Goal: Transaction & Acquisition: Purchase product/service

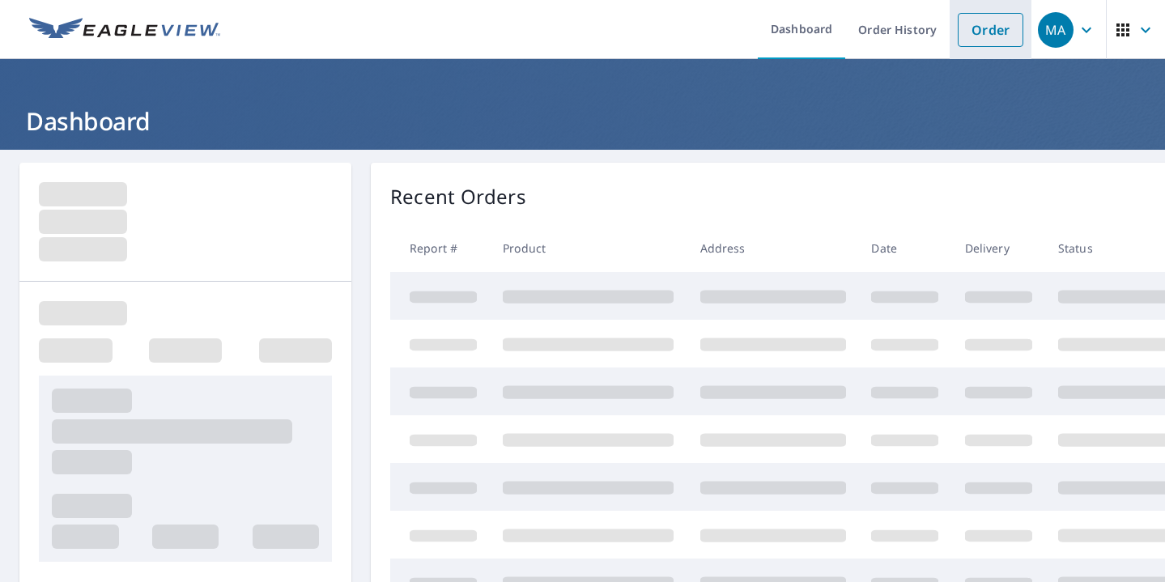
click at [1001, 23] on link "Order" at bounding box center [990, 30] width 66 height 34
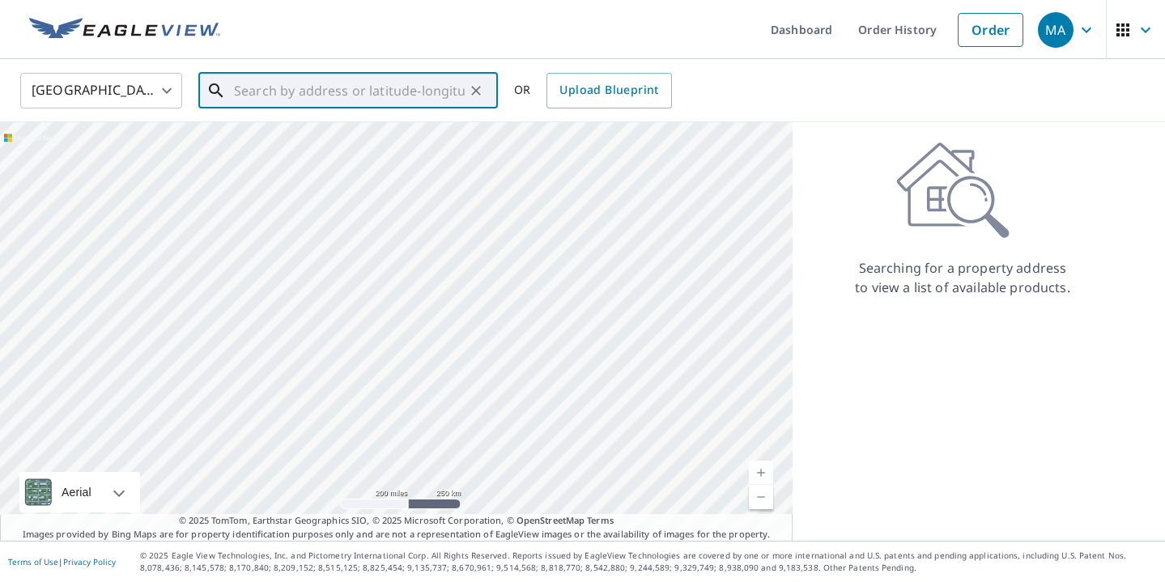
click at [356, 74] on input "text" at bounding box center [349, 90] width 231 height 45
paste input "[STREET_ADDRESS][PERSON_NAME]"
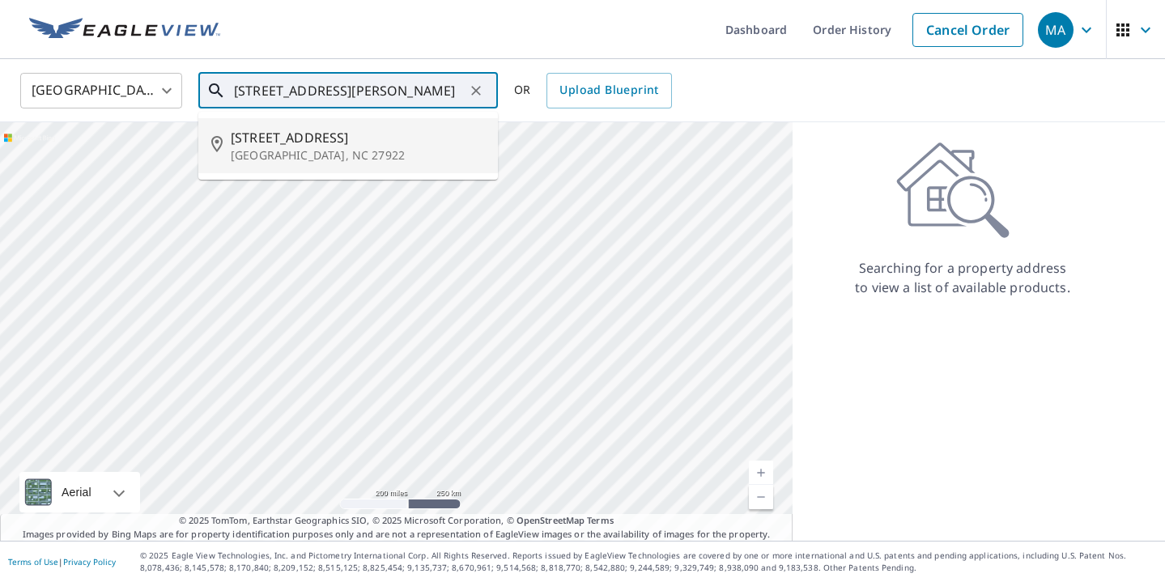
click at [356, 129] on span "[STREET_ADDRESS]" at bounding box center [358, 137] width 254 height 19
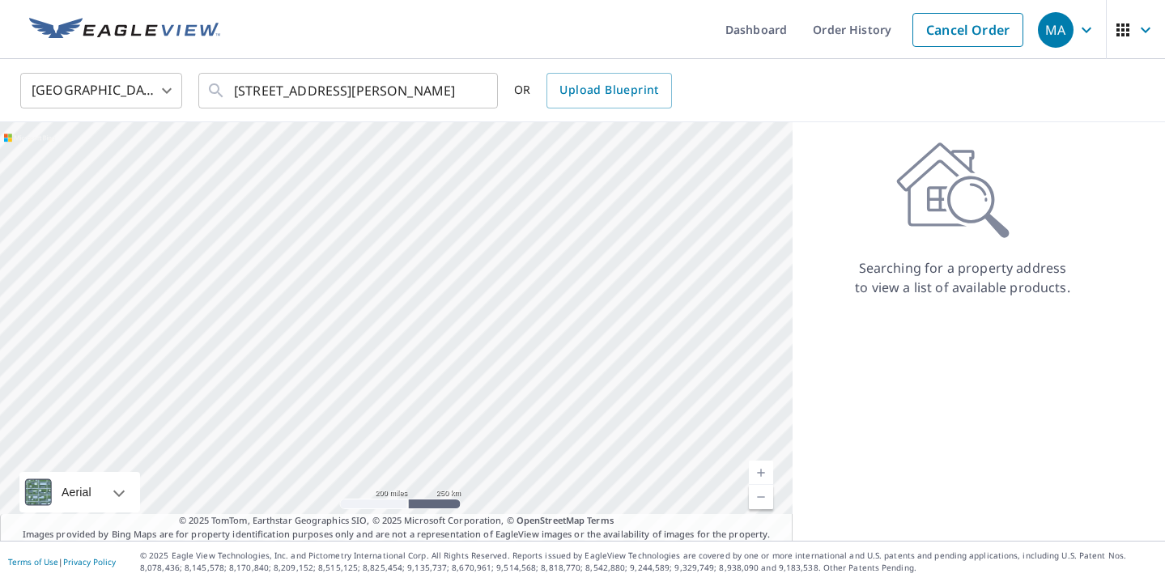
type input "[STREET_ADDRESS][PERSON_NAME]"
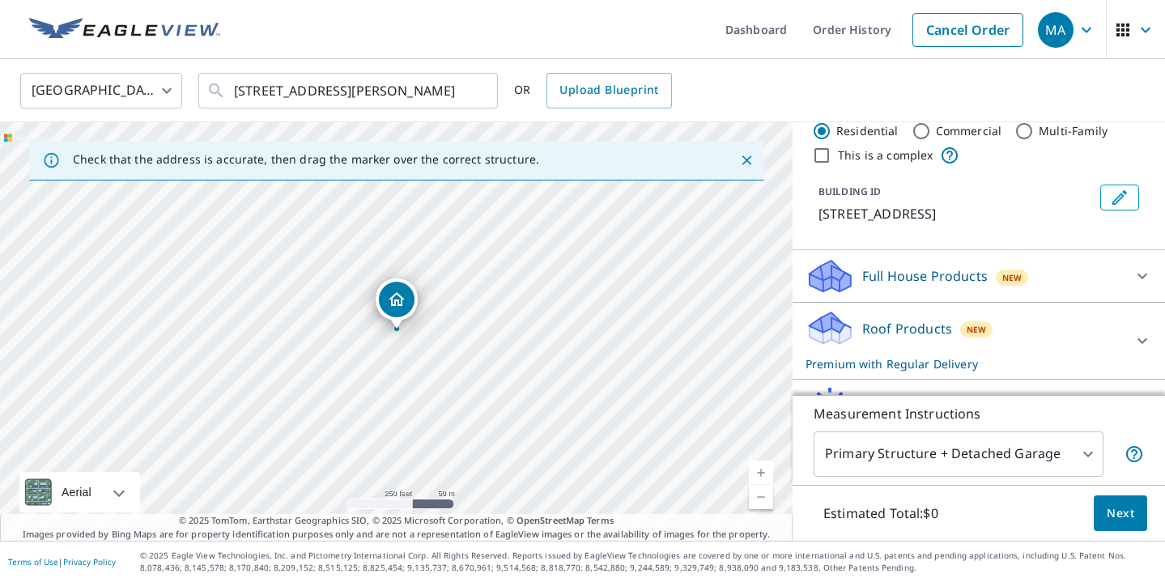
scroll to position [40, 0]
click at [936, 337] on p "Roof Products" at bounding box center [907, 327] width 90 height 19
click at [759, 473] on link "Current Level 17, Zoom In" at bounding box center [761, 472] width 24 height 24
click at [759, 473] on link "Current Level 18, Zoom In" at bounding box center [761, 472] width 24 height 24
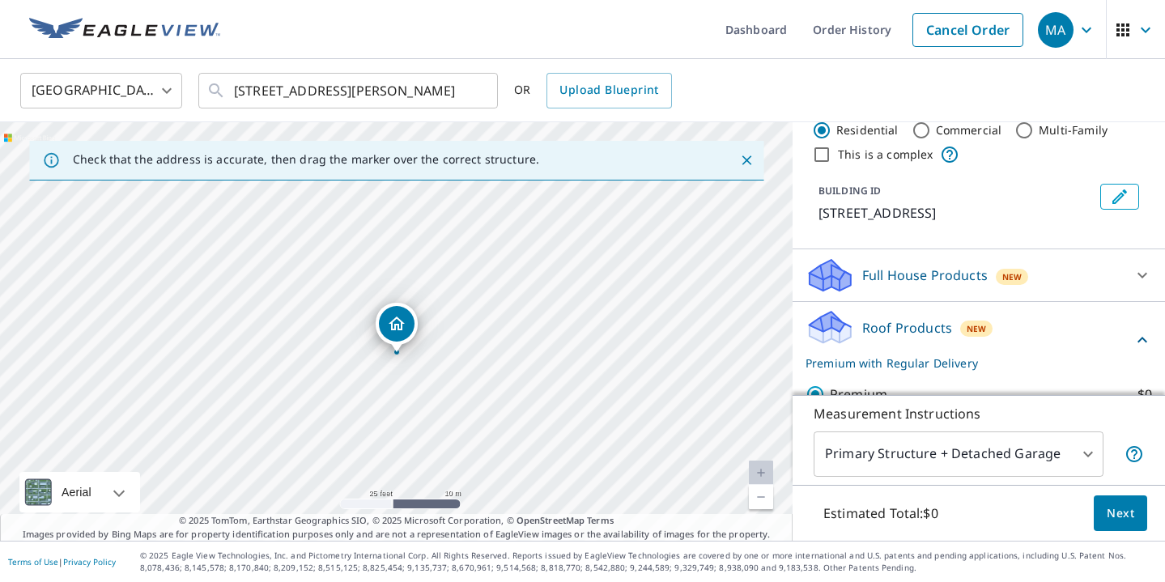
drag, startPoint x: 403, startPoint y: 298, endPoint x: 403, endPoint y: 321, distance: 23.5
click at [1003, 330] on div "Roof Products New Premium with Regular Delivery" at bounding box center [968, 339] width 327 height 63
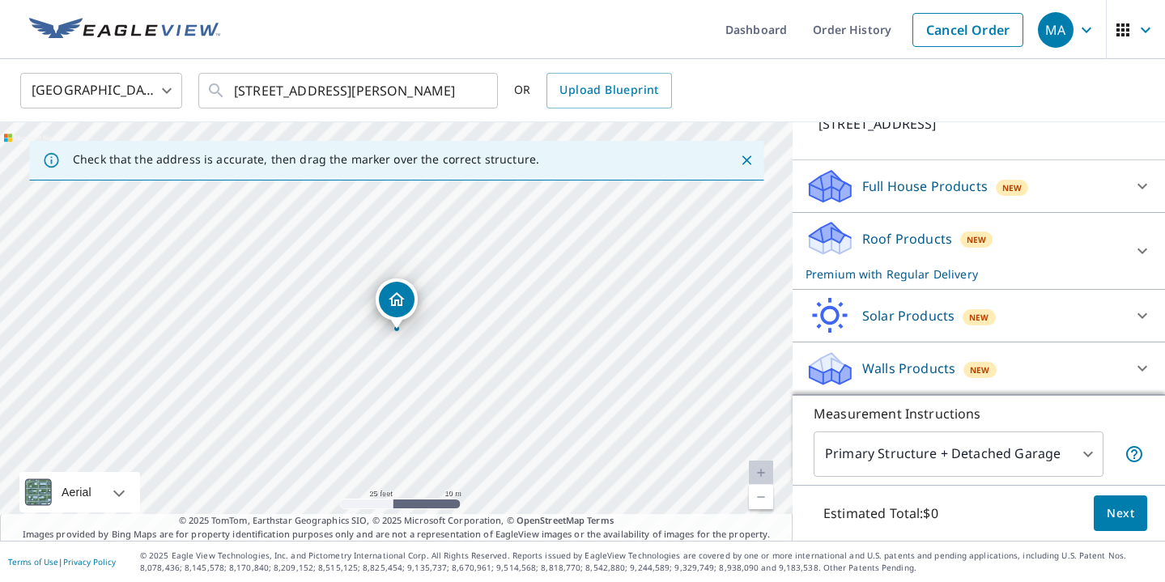
scroll to position [149, 0]
click at [990, 240] on div "Roof Products New Premium with Regular Delivery" at bounding box center [963, 250] width 317 height 63
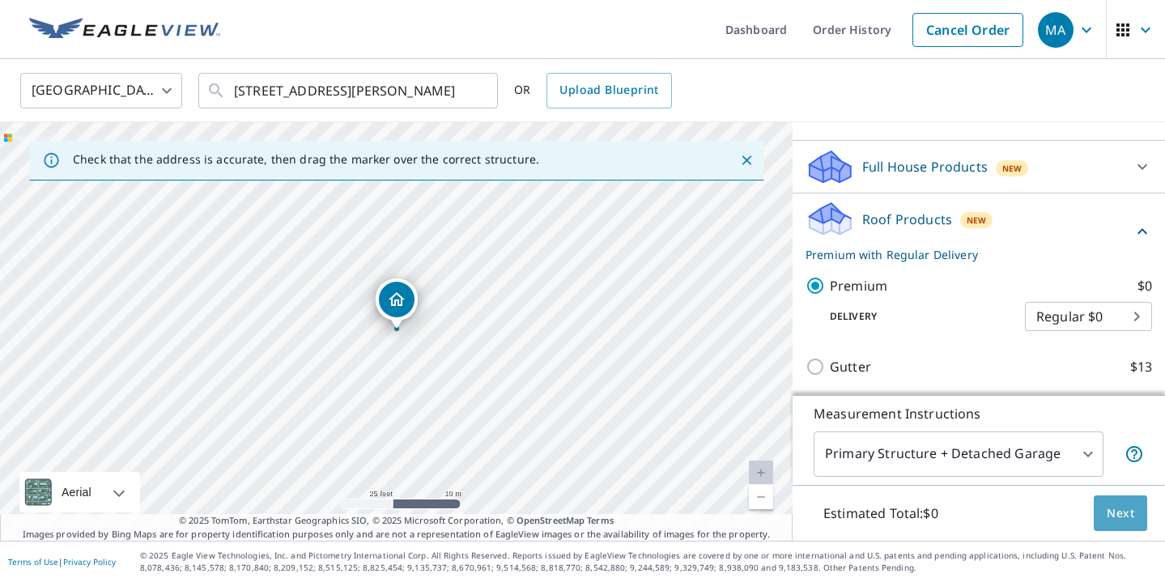
click at [1120, 514] on span "Next" at bounding box center [1120, 513] width 28 height 20
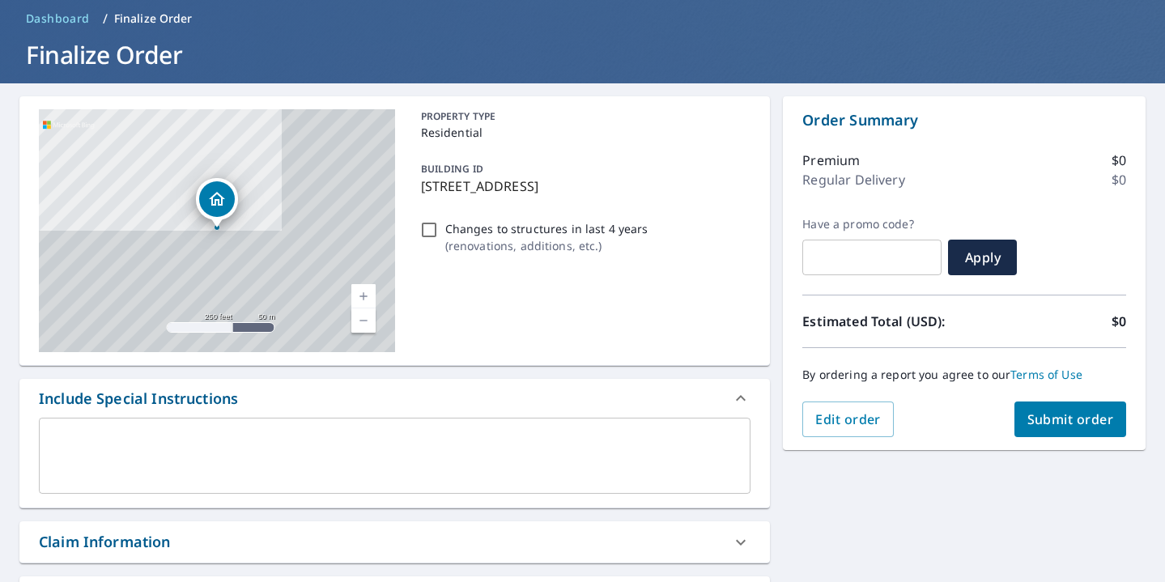
scroll to position [69, 0]
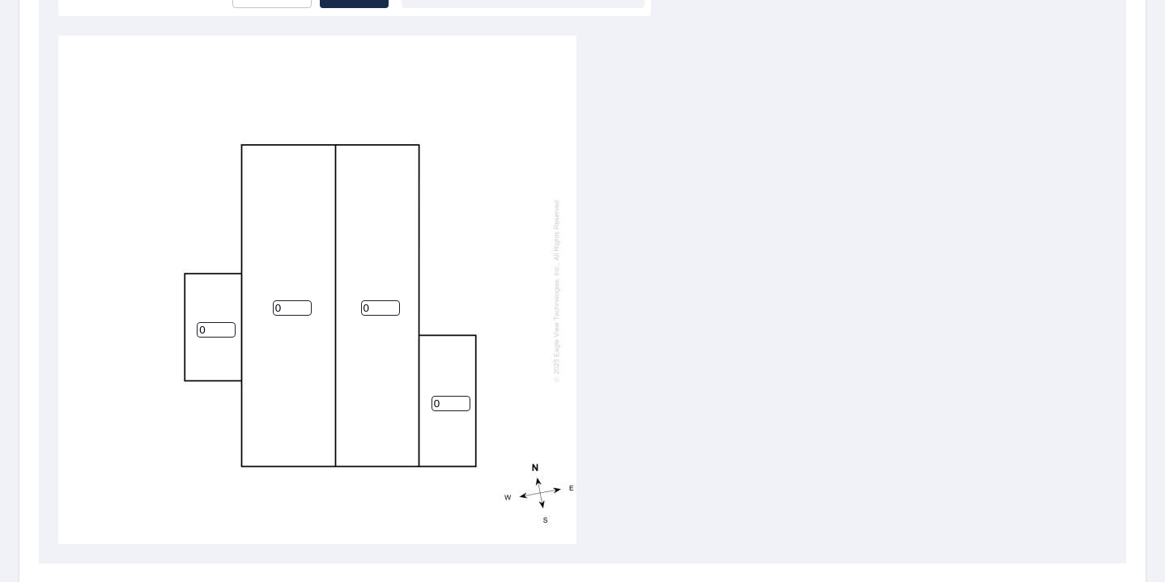
scroll to position [472, 0]
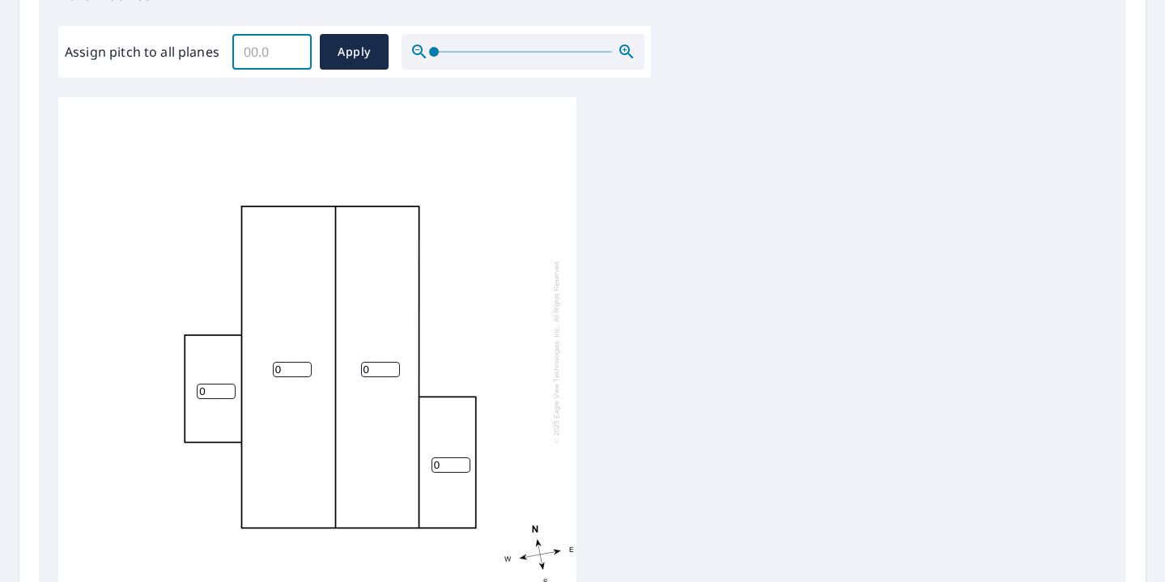
click at [251, 57] on input "Assign pitch to all planes" at bounding box center [271, 51] width 79 height 45
type input "4"
click at [370, 40] on button "Apply" at bounding box center [354, 52] width 69 height 36
type input "4"
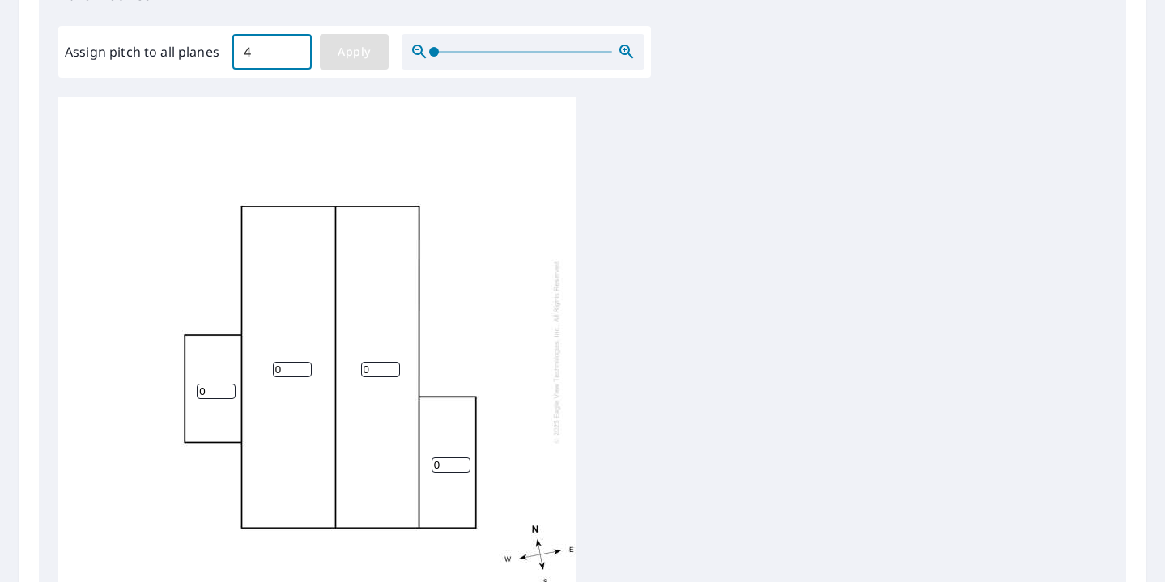
type input "4"
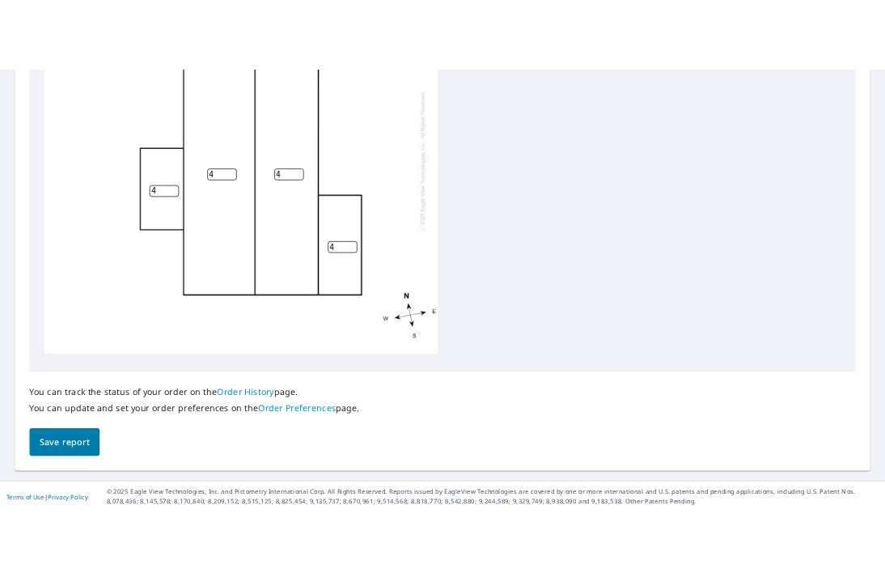
scroll to position [698, 0]
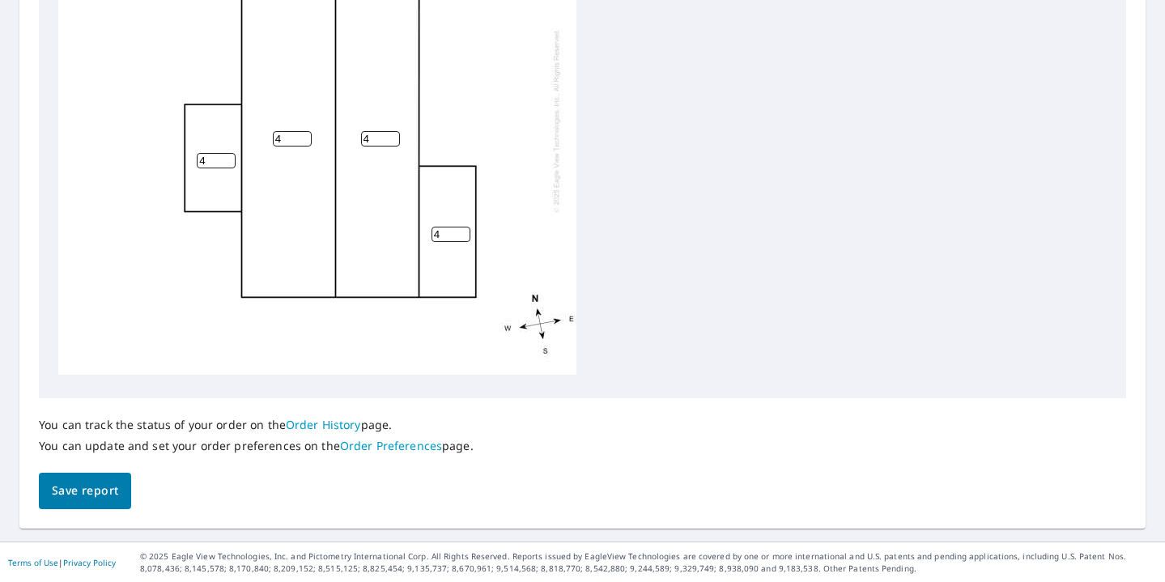
click at [78, 494] on span "Save report" at bounding box center [85, 491] width 66 height 20
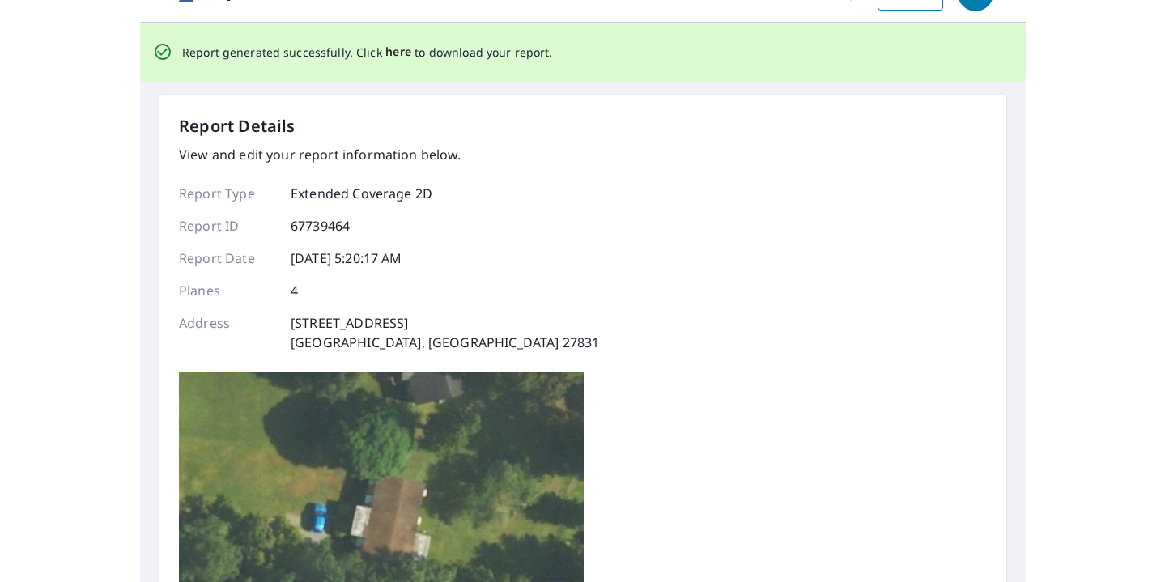
scroll to position [0, 0]
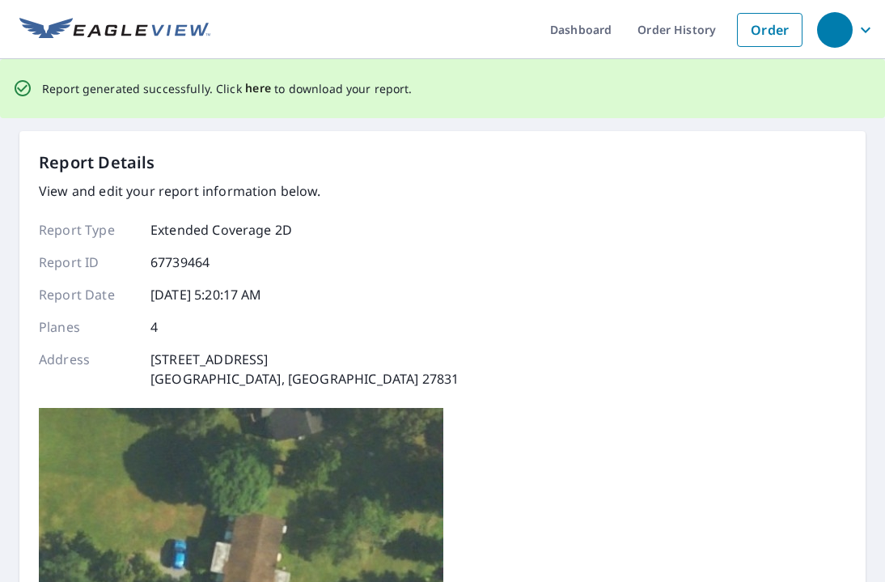
click at [250, 87] on span "here" at bounding box center [258, 89] width 27 height 20
